Goal: Check status: Check status

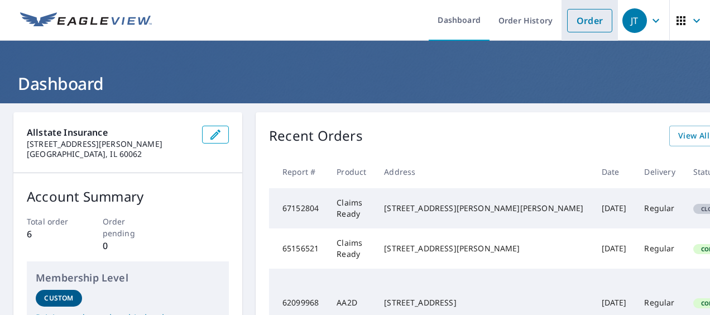
click at [571, 26] on link "Order" at bounding box center [589, 20] width 45 height 23
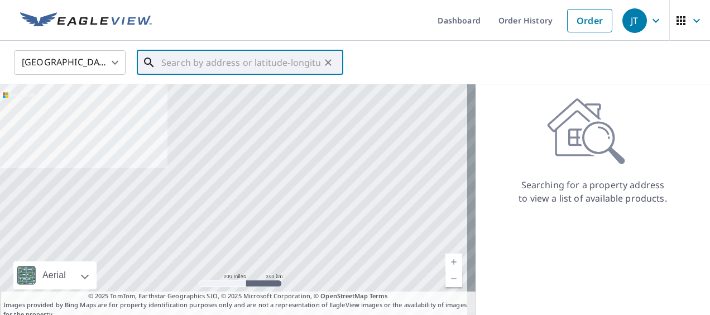
click at [199, 61] on input "text" at bounding box center [240, 62] width 159 height 31
paste input "[STREET_ADDRESS]"
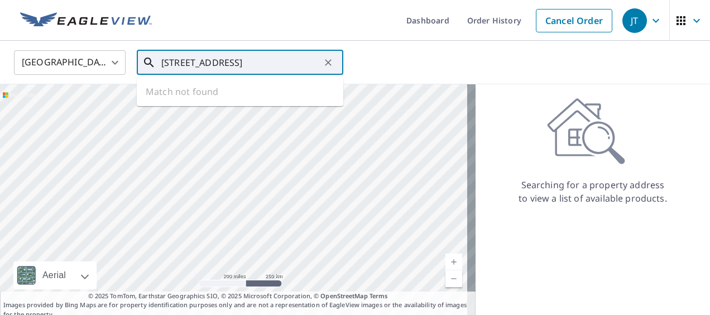
scroll to position [0, 48]
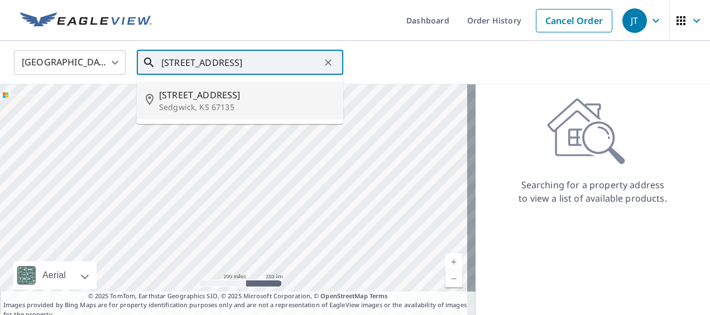
click at [173, 103] on p "Sedgwick, KS 67135" at bounding box center [246, 107] width 175 height 11
type input "[STREET_ADDRESS]"
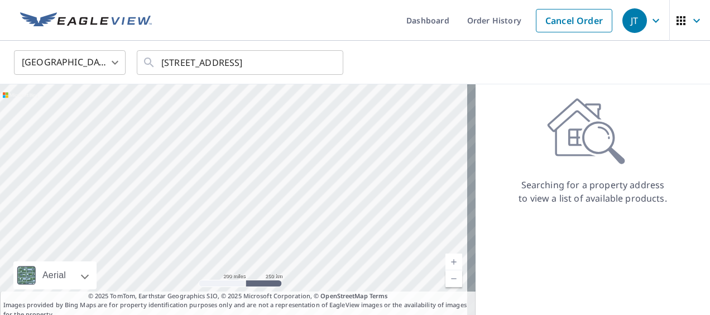
scroll to position [0, 0]
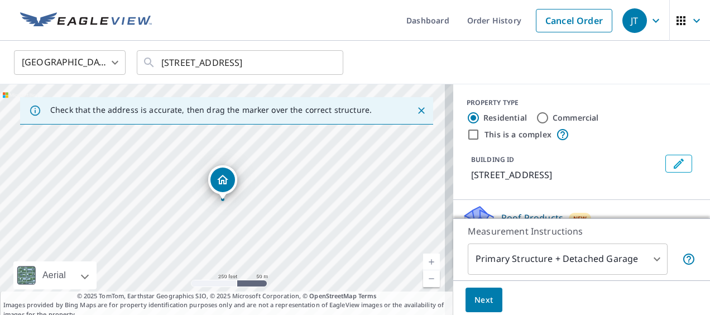
click at [482, 293] on span "Next" at bounding box center [484, 300] width 19 height 14
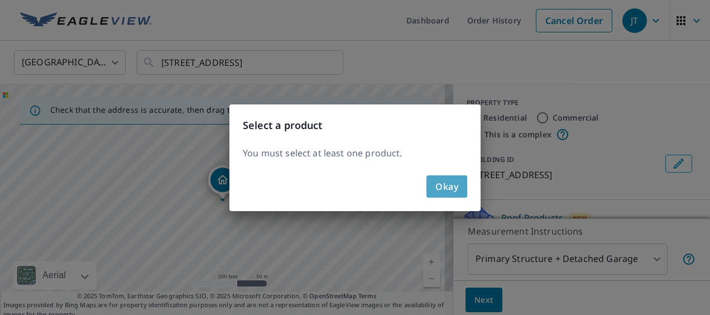
click at [445, 186] on span "Okay" at bounding box center [447, 187] width 23 height 16
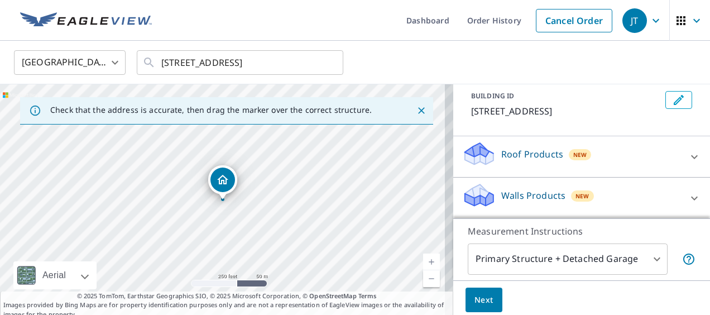
scroll to position [32, 0]
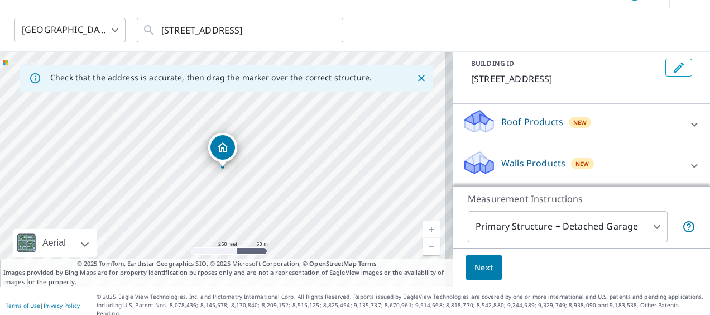
click at [484, 265] on span "Next" at bounding box center [484, 268] width 19 height 14
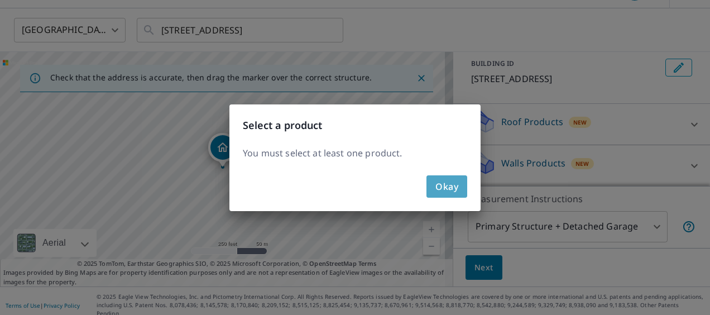
click at [464, 183] on button "Okay" at bounding box center [447, 186] width 41 height 22
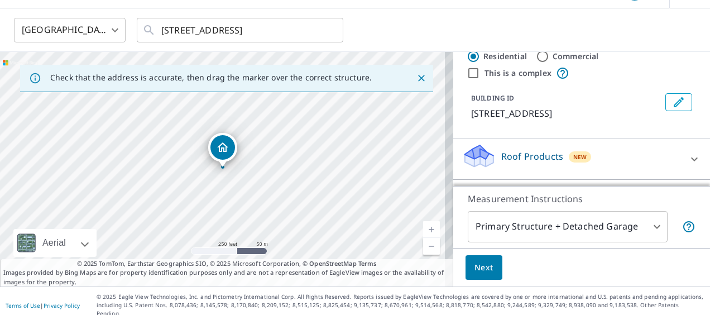
scroll to position [0, 0]
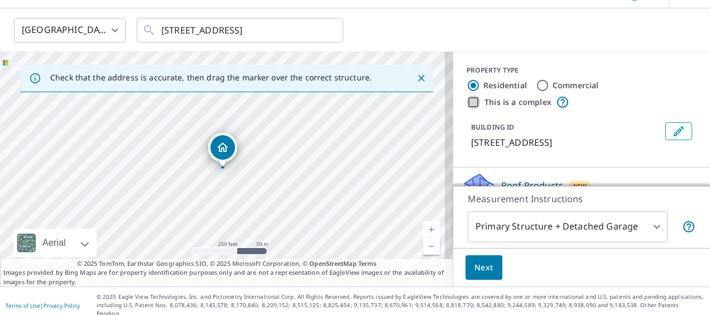
click at [467, 99] on input "This is a complex" at bounding box center [473, 101] width 13 height 13
checkbox input "true"
radio input "false"
radio input "true"
type input "4"
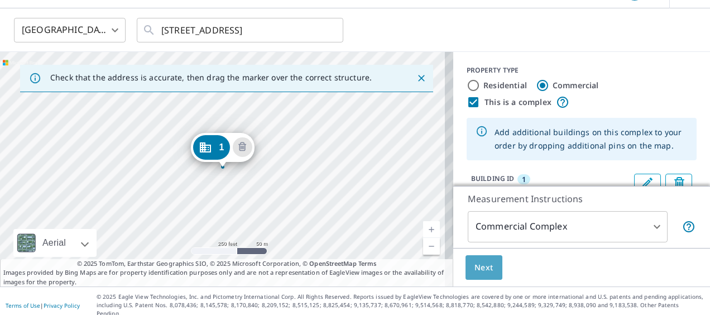
click at [484, 269] on span "Next" at bounding box center [484, 268] width 19 height 14
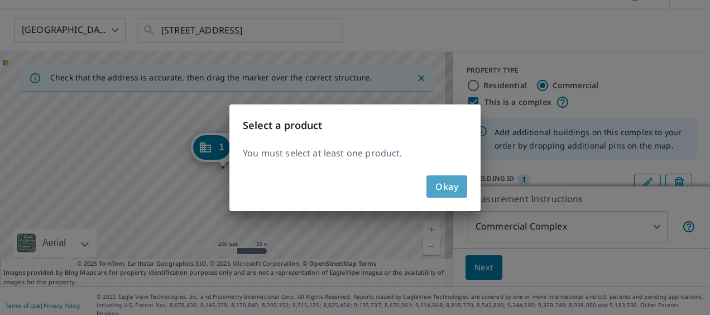
click at [443, 182] on span "Okay" at bounding box center [447, 187] width 23 height 16
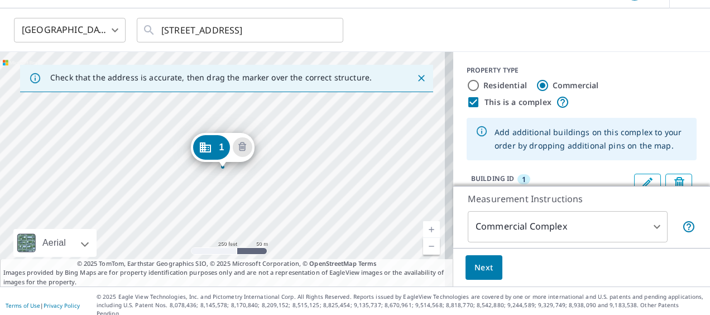
click at [205, 147] on icon "Dropped pin, building 1, Commercial property, 12121 W 101st St N Sedgwick, KS 6…" at bounding box center [204, 147] width 11 height 10
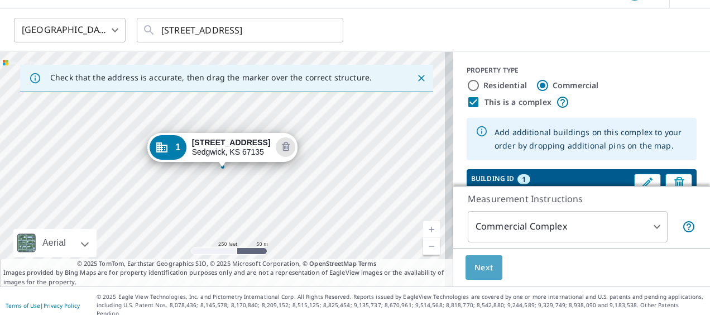
click at [475, 273] on span "Next" at bounding box center [484, 268] width 19 height 14
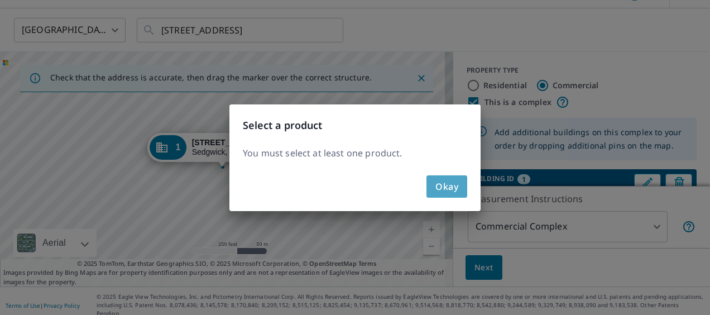
click at [444, 187] on span "Okay" at bounding box center [447, 187] width 23 height 16
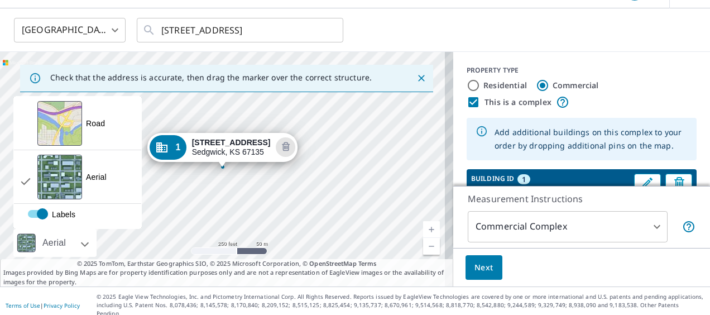
click at [76, 240] on div at bounding box center [72, 243] width 7 height 28
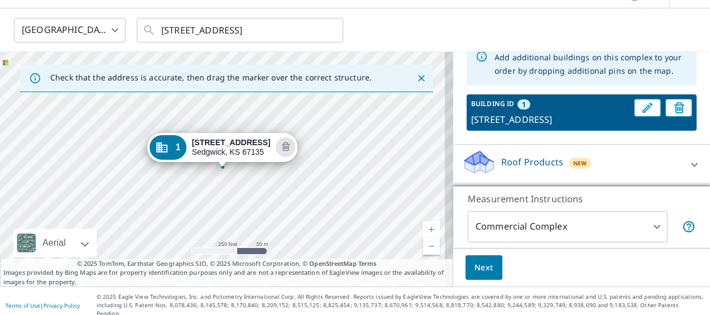
scroll to position [88, 0]
click at [688, 161] on icon at bounding box center [694, 164] width 13 height 13
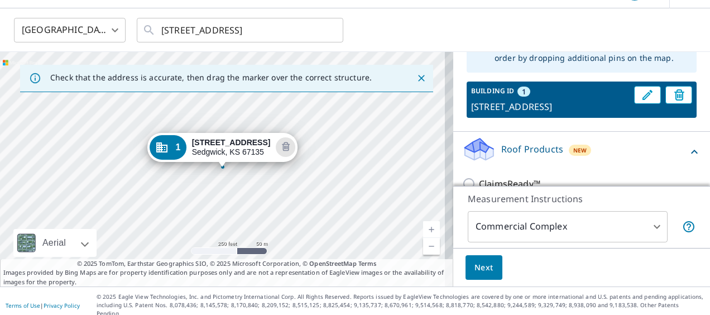
click at [532, 156] on p "Roof Products" at bounding box center [532, 148] width 62 height 13
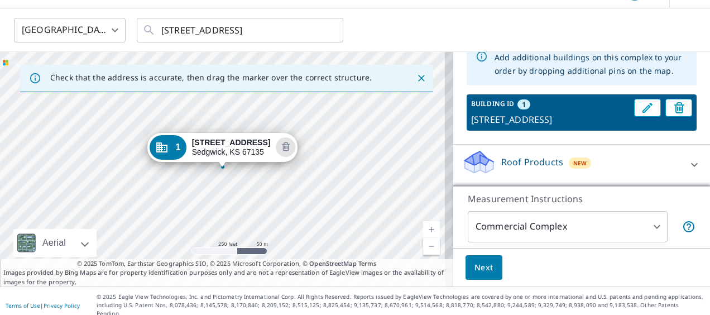
click at [486, 272] on button "Next" at bounding box center [484, 267] width 37 height 25
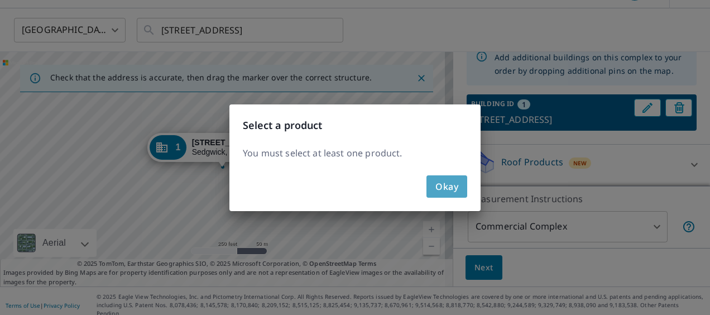
click at [464, 190] on button "Okay" at bounding box center [447, 186] width 41 height 22
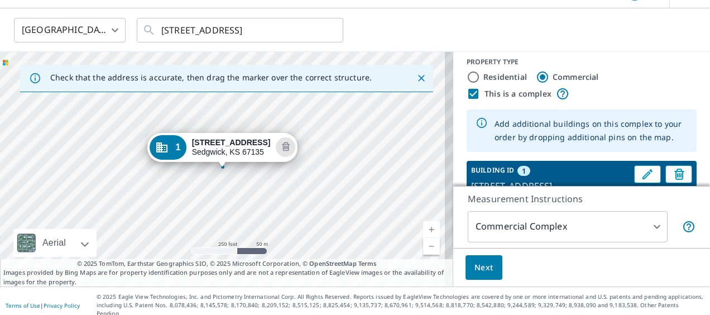
scroll to position [6, 0]
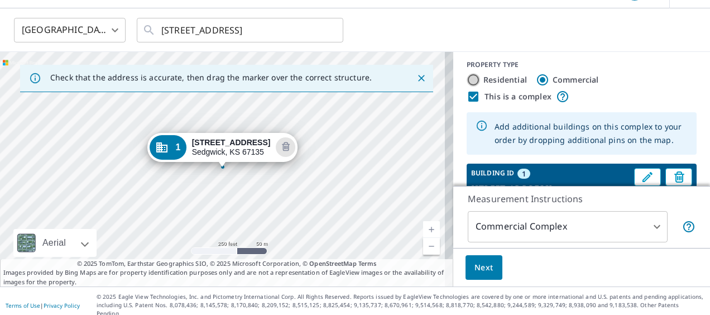
click at [469, 75] on input "Residential" at bounding box center [473, 79] width 13 height 13
radio input "true"
click at [477, 265] on span "Next" at bounding box center [484, 268] width 19 height 14
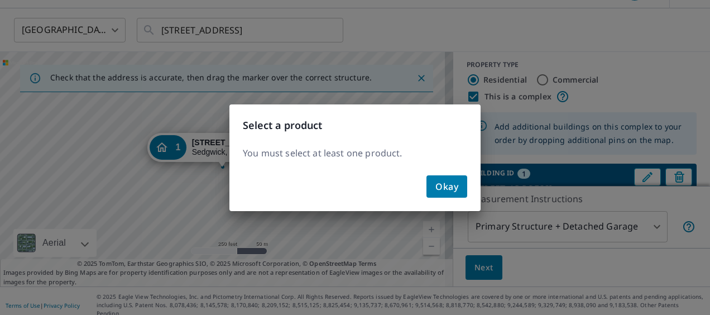
click at [465, 179] on button "Okay" at bounding box center [447, 186] width 41 height 22
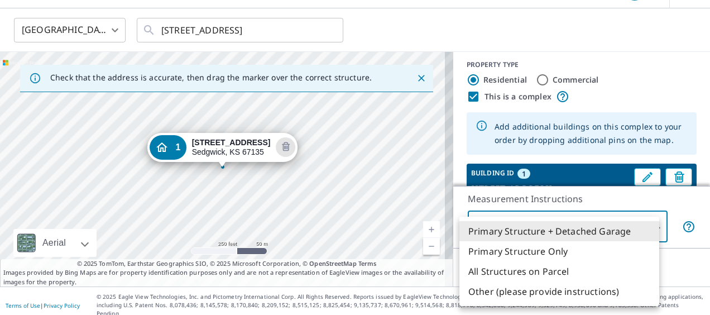
click at [642, 229] on body "JT JT Dashboard Order History Cancel Order JT [GEOGRAPHIC_DATA] US ​ [STREET_AD…" at bounding box center [355, 157] width 710 height 315
click at [546, 265] on li "All Structures on Parcel" at bounding box center [560, 271] width 200 height 20
type input "3"
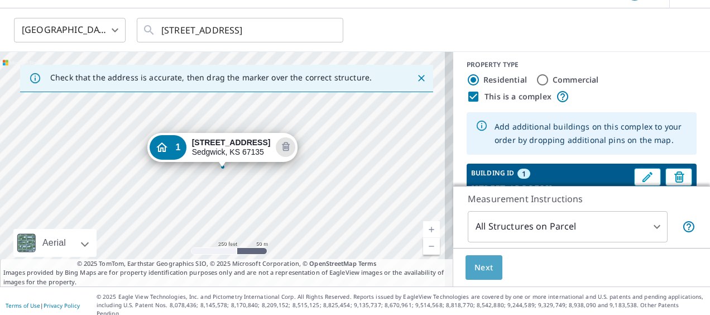
click at [484, 263] on span "Next" at bounding box center [484, 268] width 19 height 14
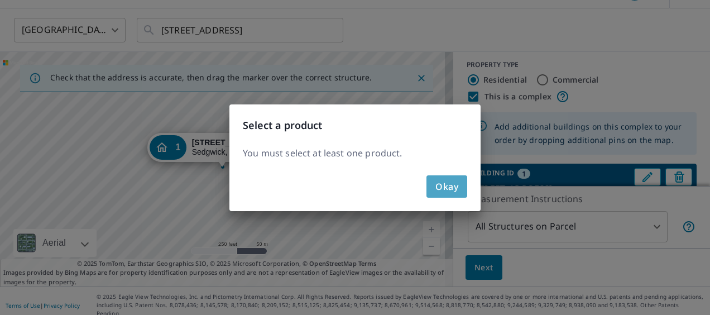
click at [462, 189] on button "Okay" at bounding box center [447, 186] width 41 height 22
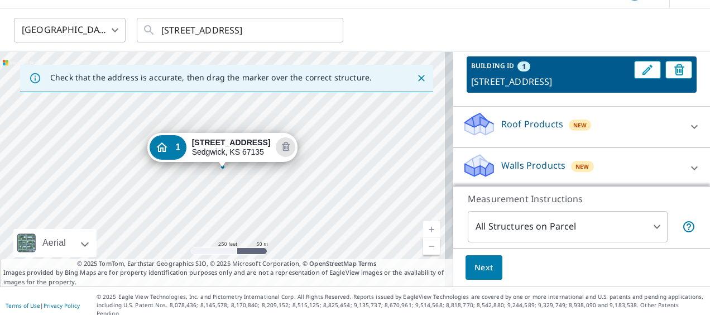
scroll to position [128, 0]
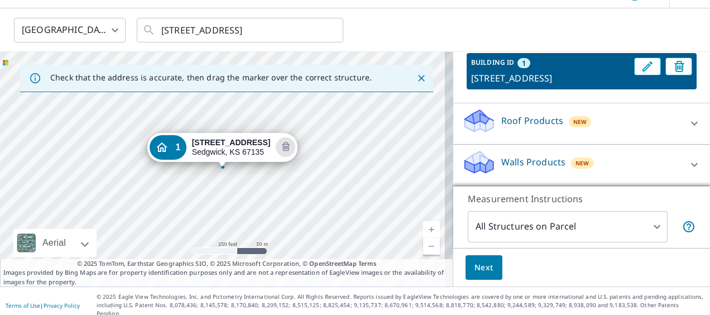
click at [530, 121] on p "Roof Products" at bounding box center [532, 120] width 62 height 13
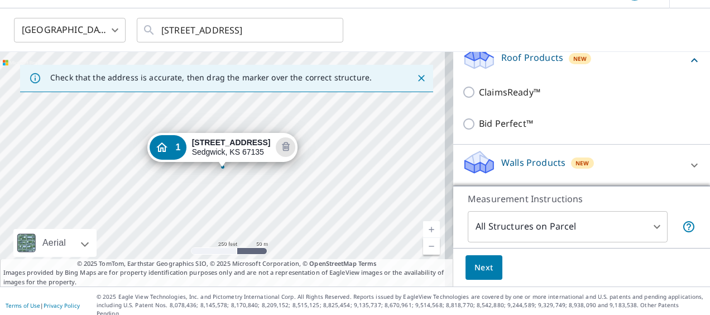
scroll to position [192, 0]
click at [475, 265] on span "Next" at bounding box center [484, 268] width 19 height 14
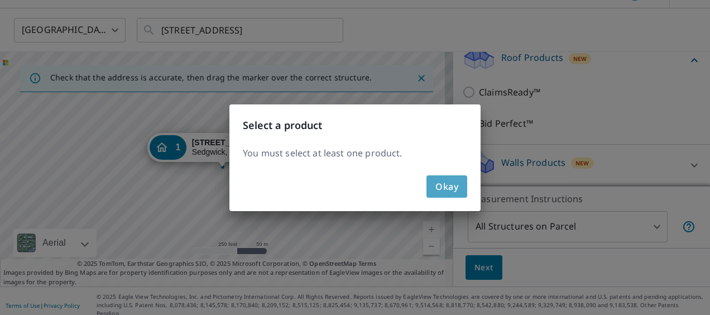
click at [439, 181] on span "Okay" at bounding box center [447, 187] width 23 height 16
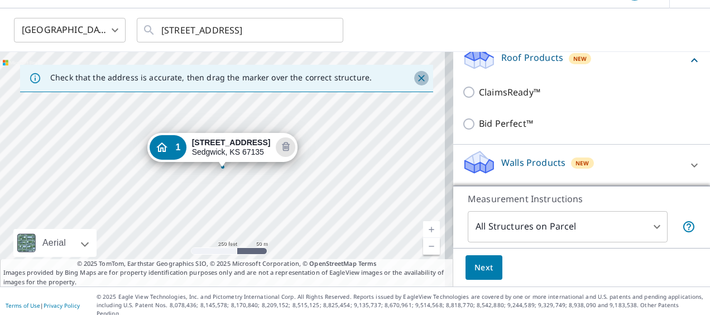
click at [416, 75] on icon "Close" at bounding box center [421, 78] width 11 height 11
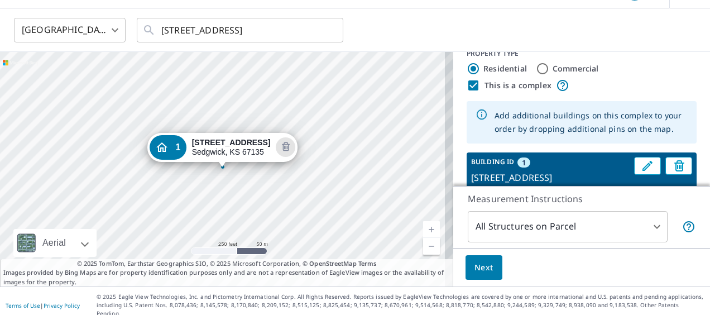
scroll to position [0, 0]
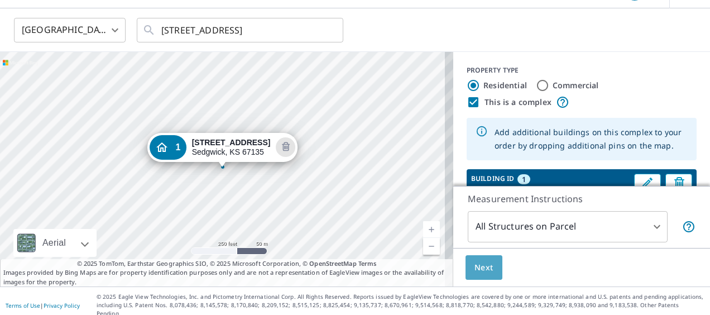
click at [482, 269] on span "Next" at bounding box center [484, 268] width 19 height 14
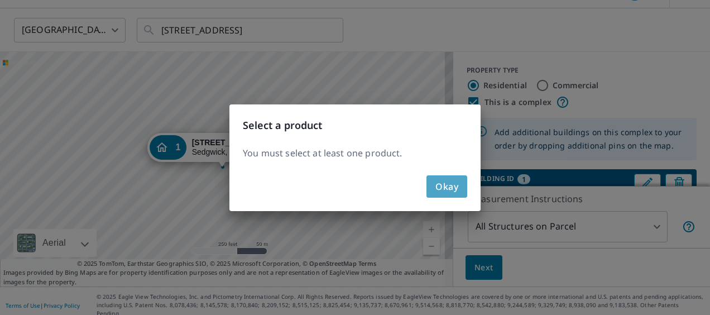
click at [444, 186] on span "Okay" at bounding box center [447, 187] width 23 height 16
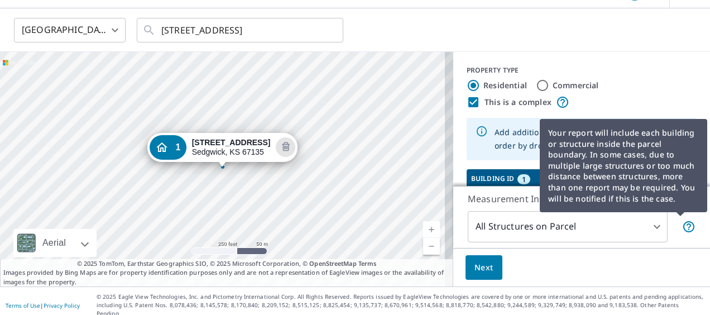
click at [682, 226] on icon at bounding box center [688, 226] width 13 height 13
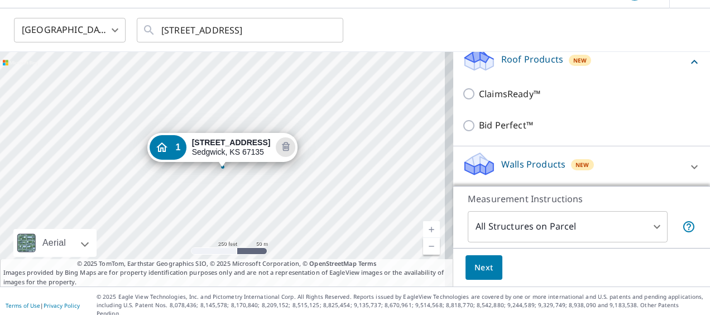
scroll to position [181, 0]
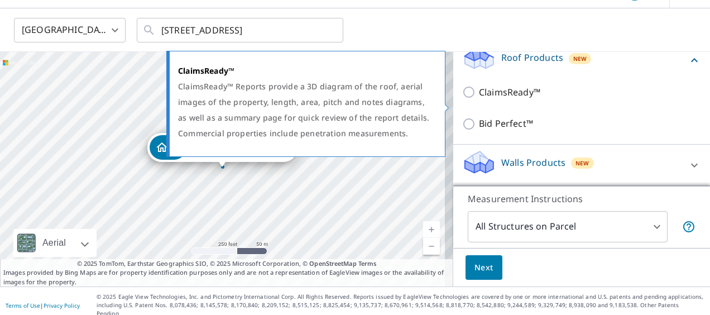
click at [504, 99] on p "ClaimsReady™" at bounding box center [509, 92] width 61 height 14
click at [479, 99] on input "ClaimsReady™" at bounding box center [470, 91] width 17 height 13
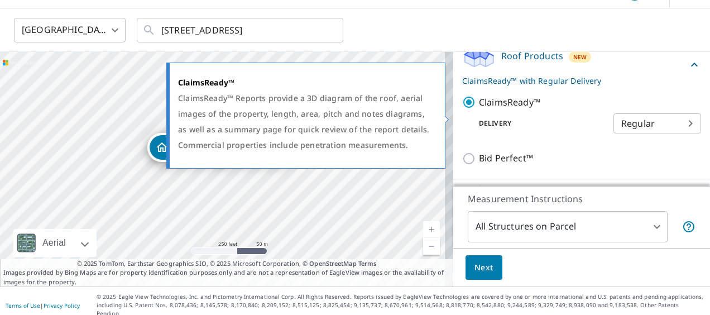
click at [498, 109] on p "ClaimsReady™" at bounding box center [509, 102] width 61 height 14
click at [479, 109] on input "ClaimsReady™" at bounding box center [470, 101] width 17 height 13
checkbox input "false"
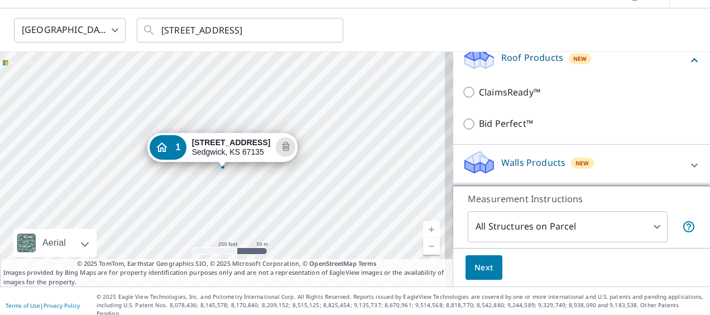
scroll to position [0, 0]
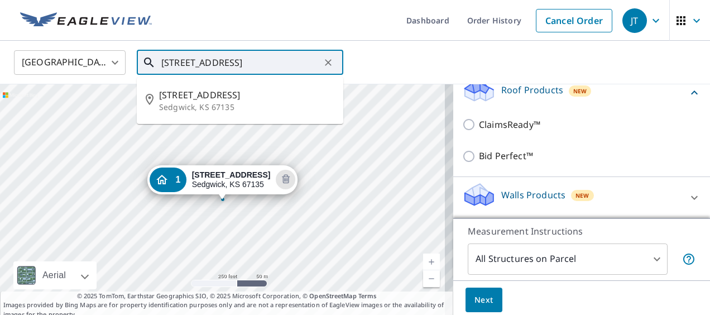
click at [303, 64] on input "[STREET_ADDRESS]" at bounding box center [240, 62] width 159 height 31
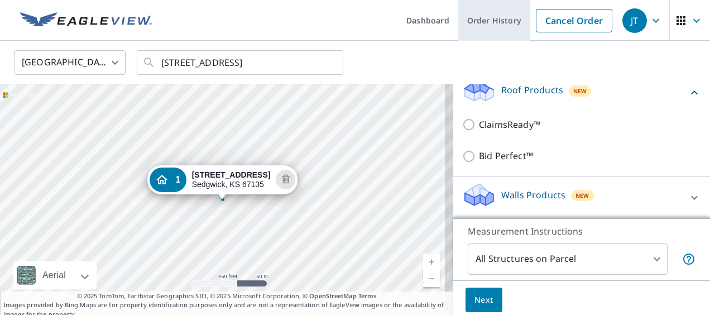
click at [505, 17] on link "Order History" at bounding box center [494, 20] width 72 height 41
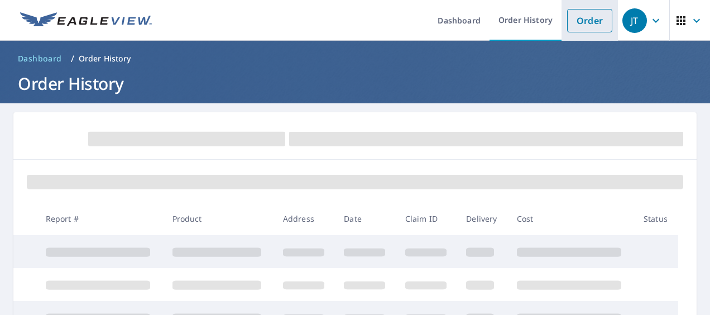
click at [570, 23] on link "Order" at bounding box center [589, 20] width 45 height 23
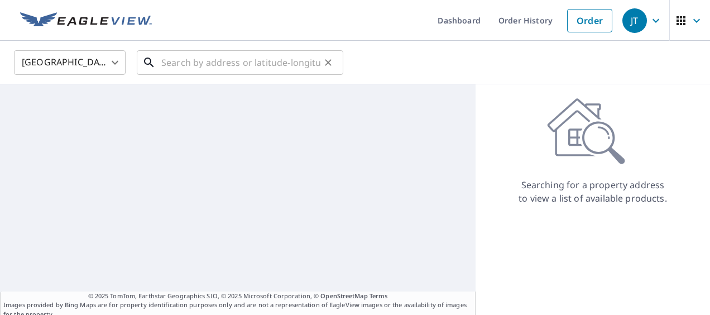
click at [224, 62] on input "text" at bounding box center [240, 62] width 159 height 31
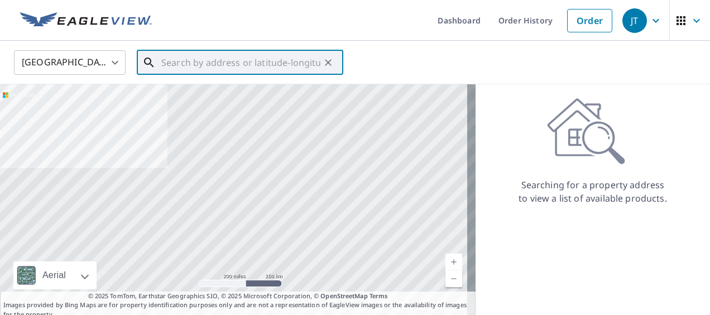
paste input "[STREET_ADDRESS]"
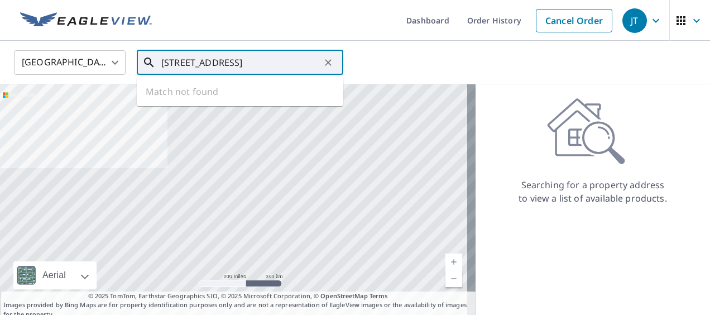
scroll to position [0, 9]
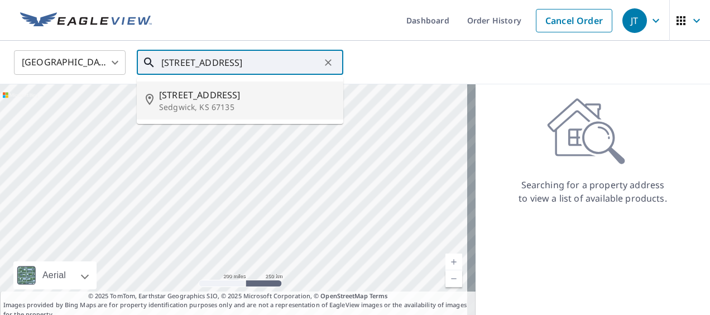
click at [226, 97] on span "[STREET_ADDRESS]" at bounding box center [246, 94] width 175 height 13
type input "[STREET_ADDRESS]"
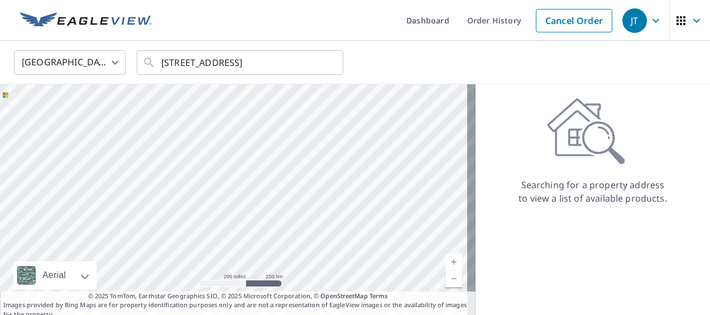
scroll to position [0, 0]
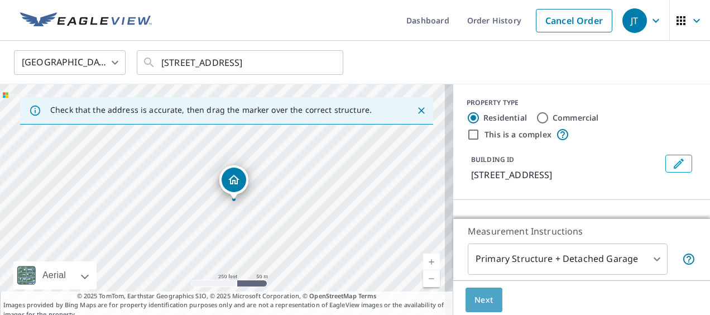
click at [485, 302] on button "Next" at bounding box center [484, 300] width 37 height 25
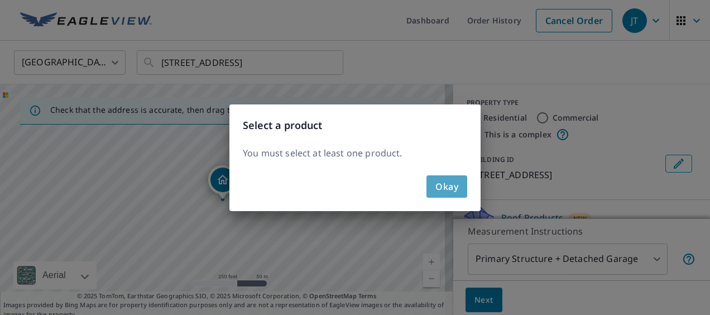
click at [446, 188] on span "Okay" at bounding box center [447, 187] width 23 height 16
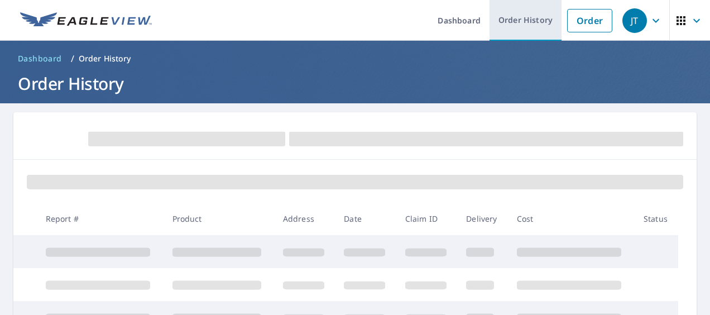
click at [520, 23] on link "Order History" at bounding box center [526, 20] width 72 height 41
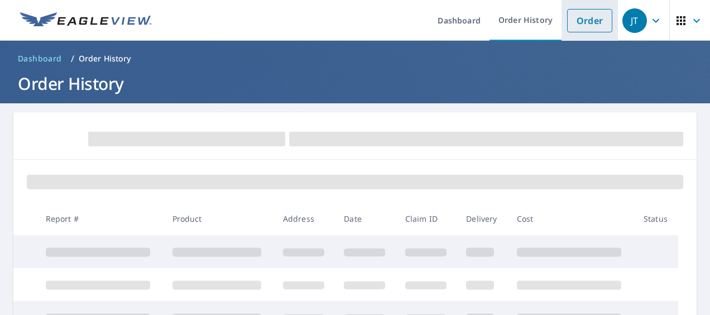
click at [568, 23] on link "Order" at bounding box center [589, 20] width 45 height 23
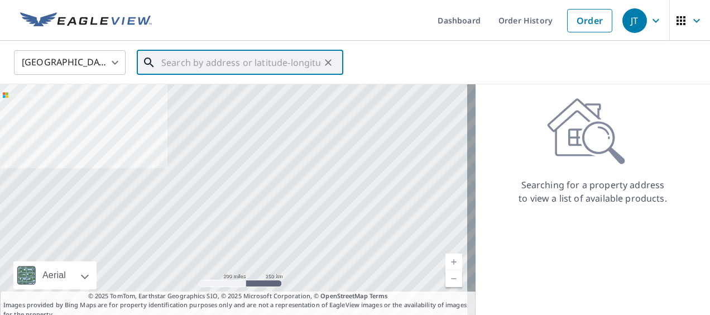
click at [280, 64] on input "text" at bounding box center [240, 62] width 159 height 31
paste input "[STREET_ADDRESS]"
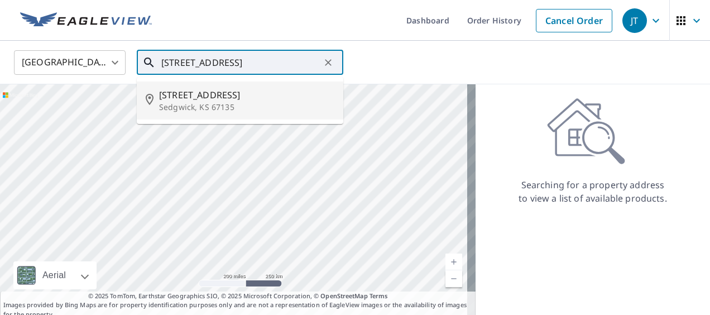
click at [231, 93] on span "[STREET_ADDRESS]" at bounding box center [246, 94] width 175 height 13
type input "[STREET_ADDRESS]"
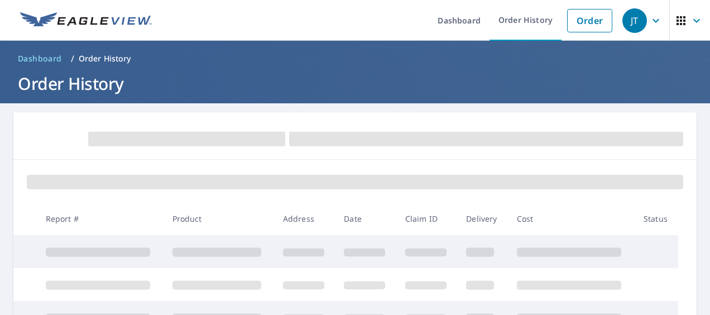
drag, startPoint x: 694, startPoint y: 156, endPoint x: 695, endPoint y: 200, distance: 43.6
click at [568, 25] on link "Order" at bounding box center [589, 20] width 45 height 23
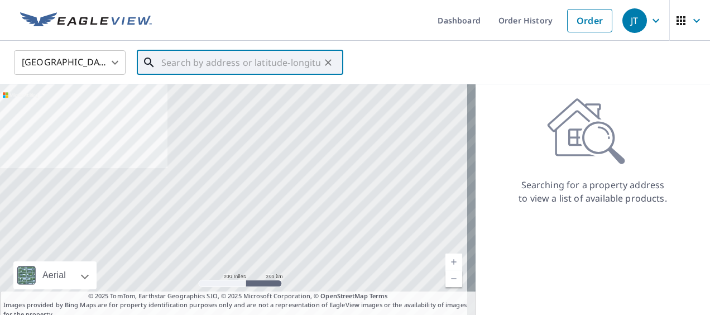
click at [253, 67] on input "text" at bounding box center [240, 62] width 159 height 31
paste input "[STREET_ADDRESS]"
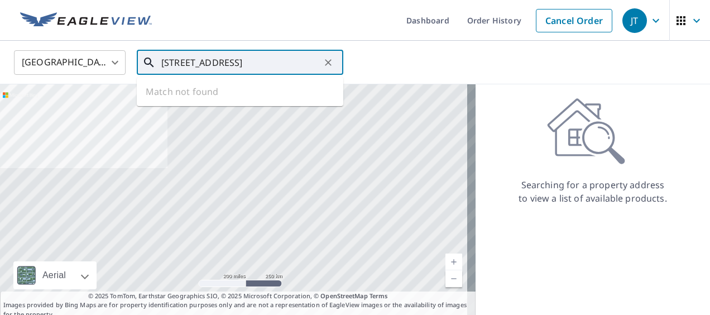
scroll to position [0, 9]
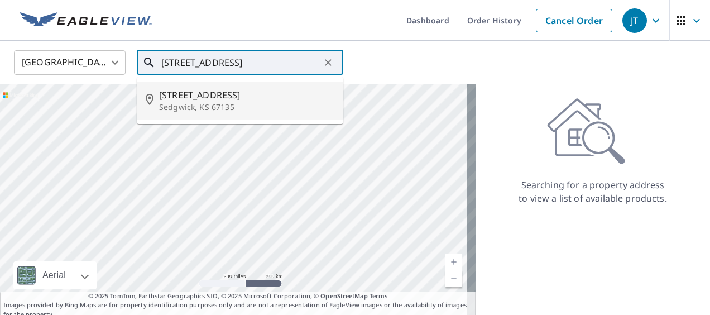
click at [307, 61] on input "[STREET_ADDRESS]" at bounding box center [240, 62] width 159 height 31
type input "[STREET_ADDRESS]"
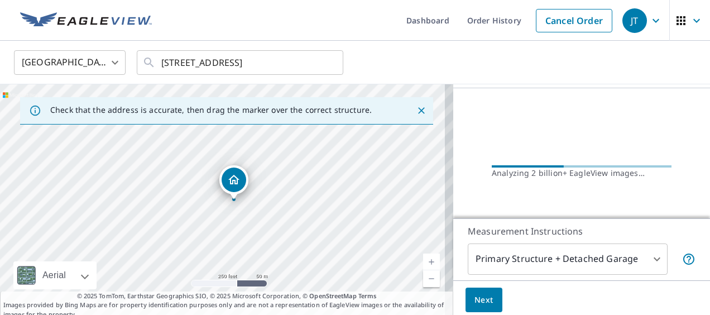
scroll to position [122, 0]
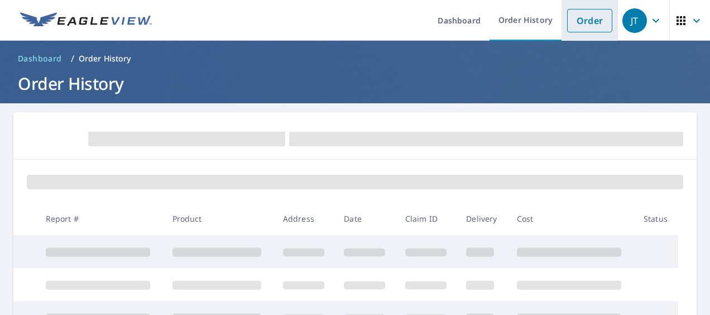
click at [577, 25] on link "Order" at bounding box center [589, 20] width 45 height 23
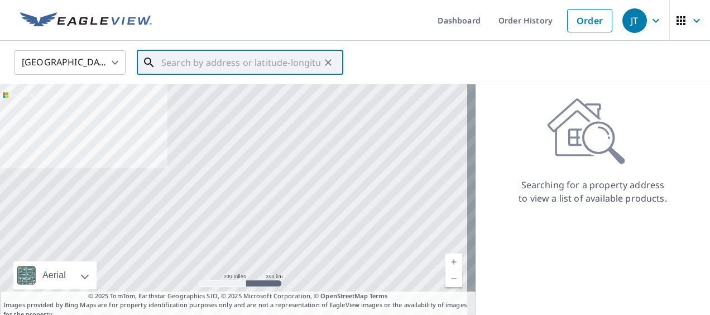
paste input "[STREET_ADDRESS]"
type input "[STREET_ADDRESS]"
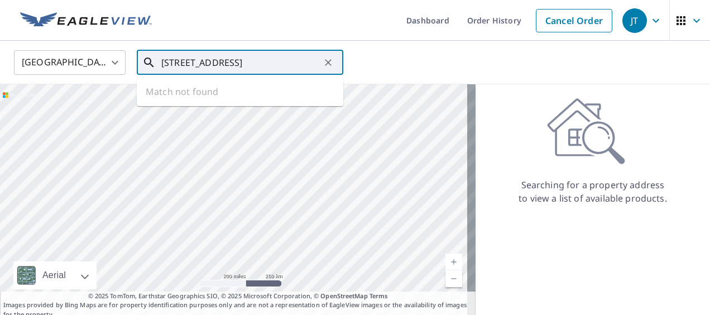
scroll to position [0, 9]
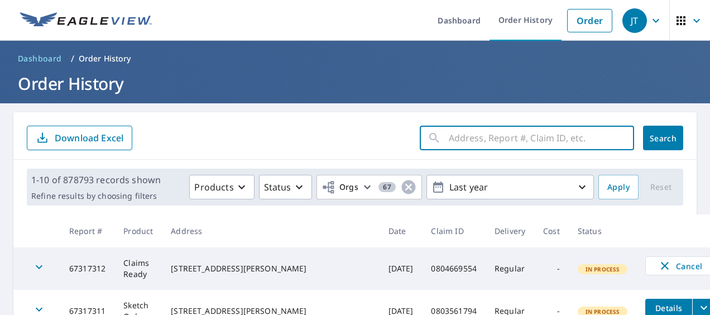
paste input "[STREET_ADDRESS]"
type input "[STREET_ADDRESS]"
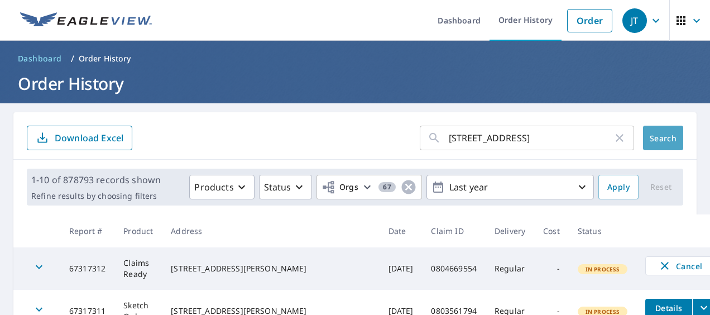
scroll to position [0, 0]
click at [652, 136] on span "Search" at bounding box center [663, 138] width 22 height 11
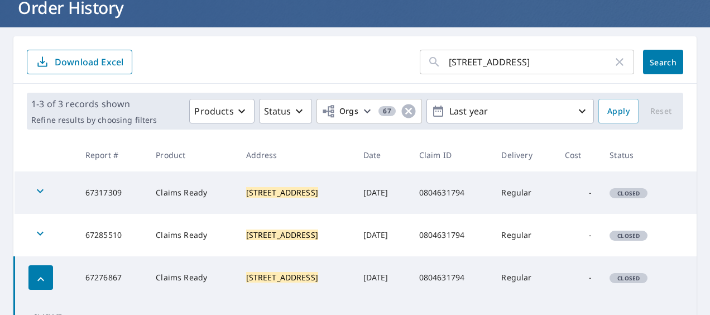
scroll to position [112, 0]
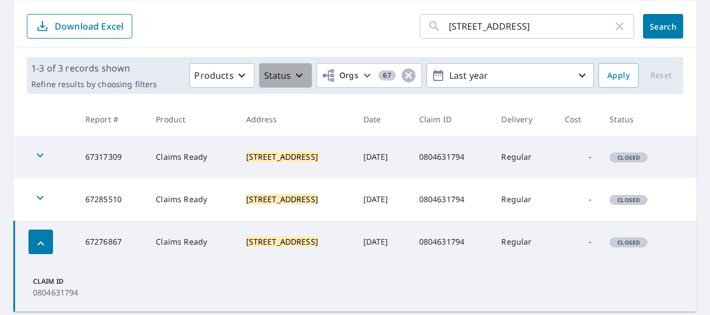
click at [293, 76] on icon "button" at bounding box center [299, 75] width 13 height 13
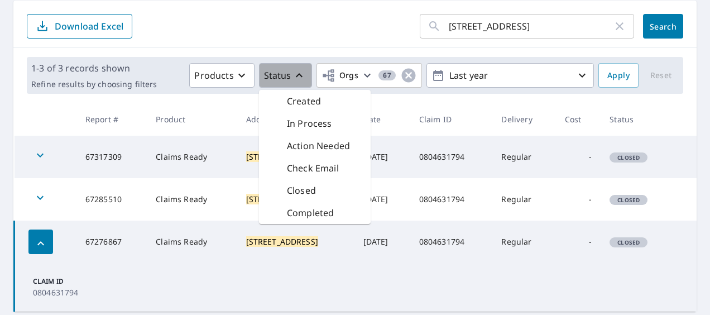
click at [296, 76] on icon "button" at bounding box center [299, 75] width 7 height 4
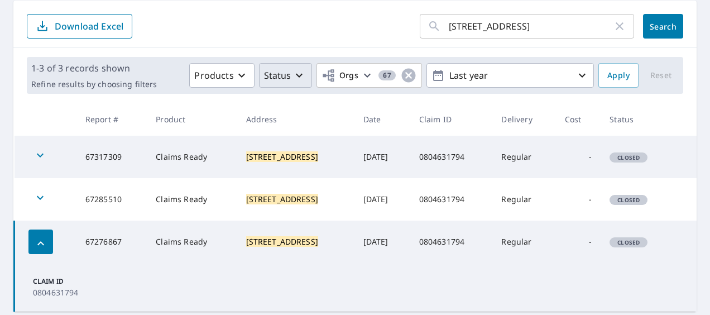
click at [265, 162] on mark "[STREET_ADDRESS]" at bounding box center [282, 156] width 72 height 11
click at [94, 240] on td "67276867" at bounding box center [112, 242] width 71 height 42
click at [182, 246] on td "Claims Ready" at bounding box center [192, 242] width 90 height 42
click at [109, 162] on td "67317309" at bounding box center [112, 157] width 71 height 42
click at [107, 197] on td "67285510" at bounding box center [112, 199] width 71 height 42
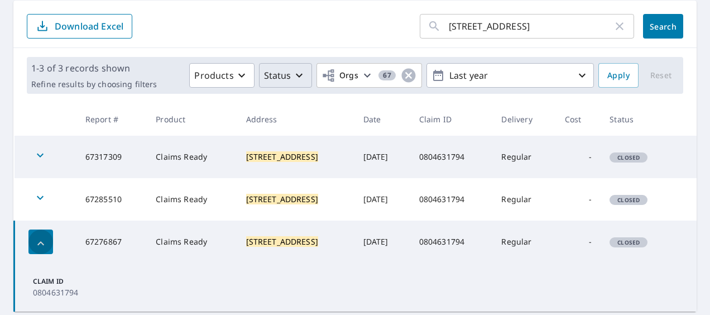
click at [41, 243] on icon "button" at bounding box center [40, 243] width 13 height 13
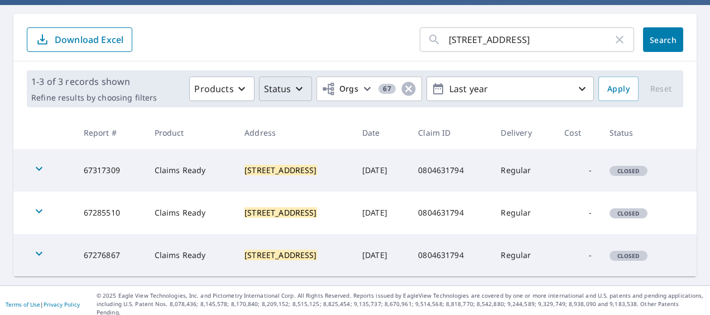
scroll to position [97, 0]
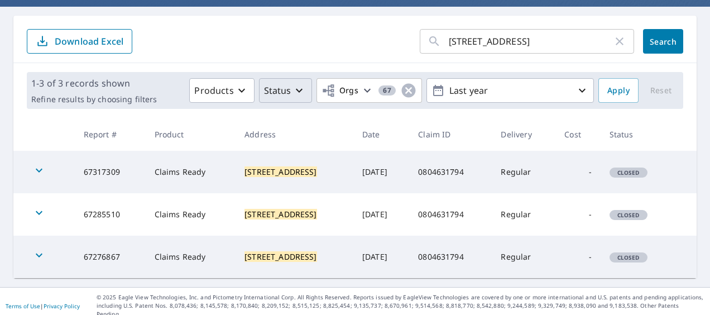
click at [44, 209] on icon "button" at bounding box center [38, 212] width 13 height 13
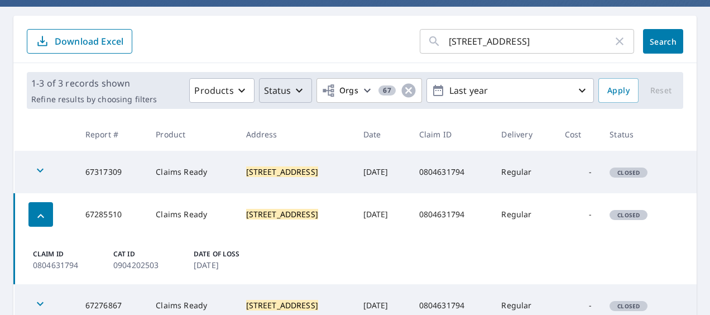
scroll to position [145, 0]
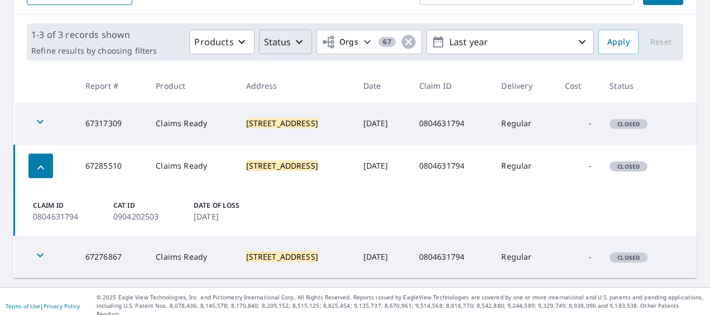
click at [64, 204] on p "Claim ID" at bounding box center [66, 205] width 67 height 10
